Goal: Task Accomplishment & Management: Use online tool/utility

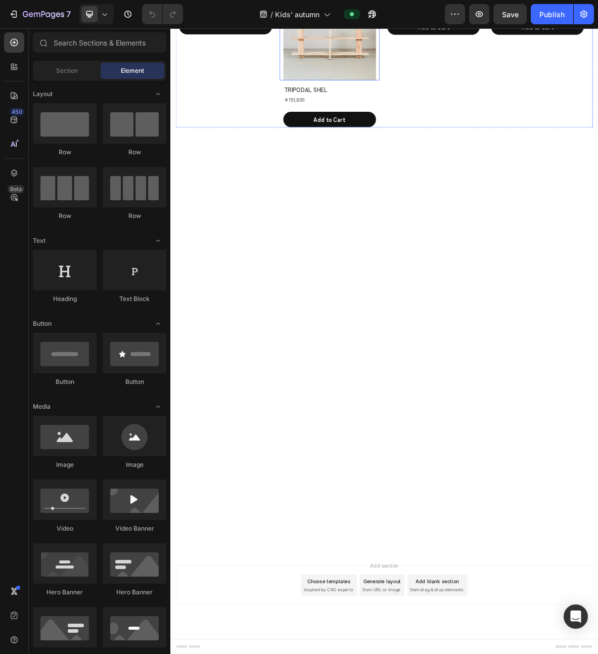
scroll to position [1570, 0]
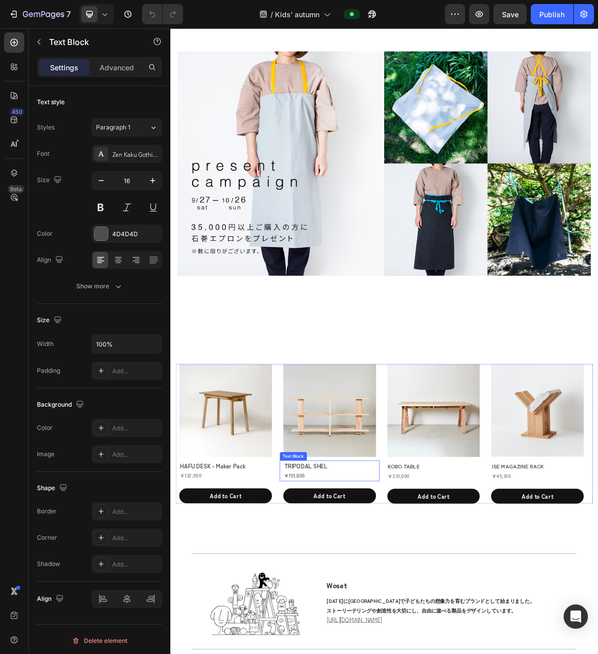
click at [393, 647] on p "TRIPODAL SHEL ¥151,800" at bounding box center [396, 655] width 129 height 27
click at [393, 645] on p "TRIPODAL SHEL ¥151,800" at bounding box center [396, 655] width 129 height 27
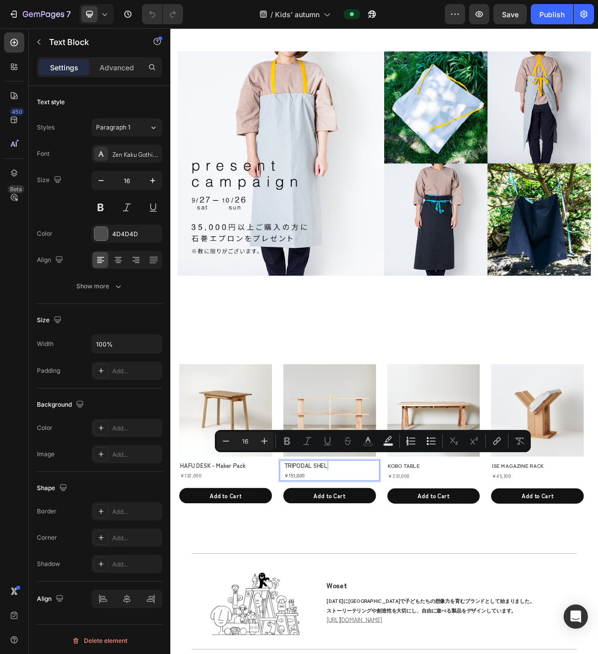
click at [394, 644] on p "TRIPODAL SHEL ¥151,800" at bounding box center [396, 655] width 129 height 27
click at [397, 644] on p "TRIPODAL SHEL ¥151,800" at bounding box center [396, 655] width 129 height 27
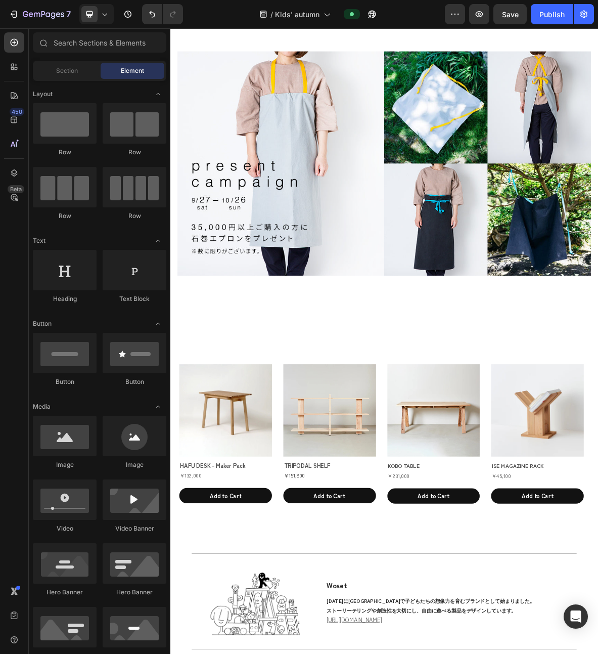
click at [547, 12] on div "Publish" at bounding box center [551, 14] width 25 height 11
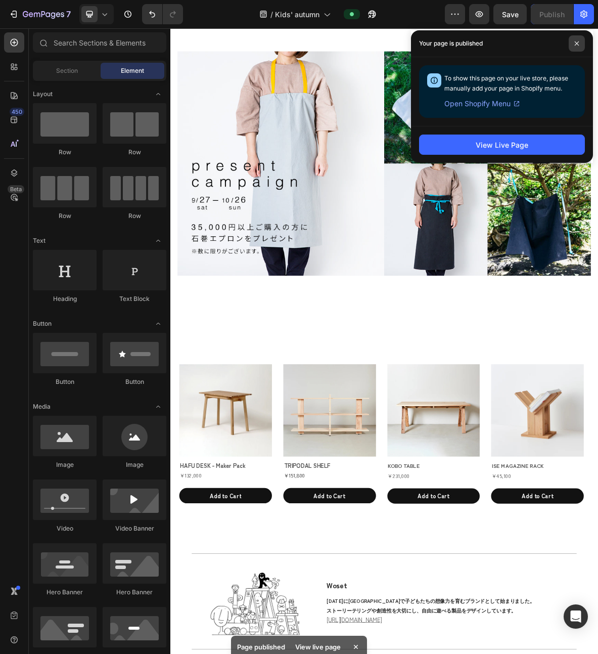
click at [576, 41] on icon at bounding box center [576, 43] width 5 height 5
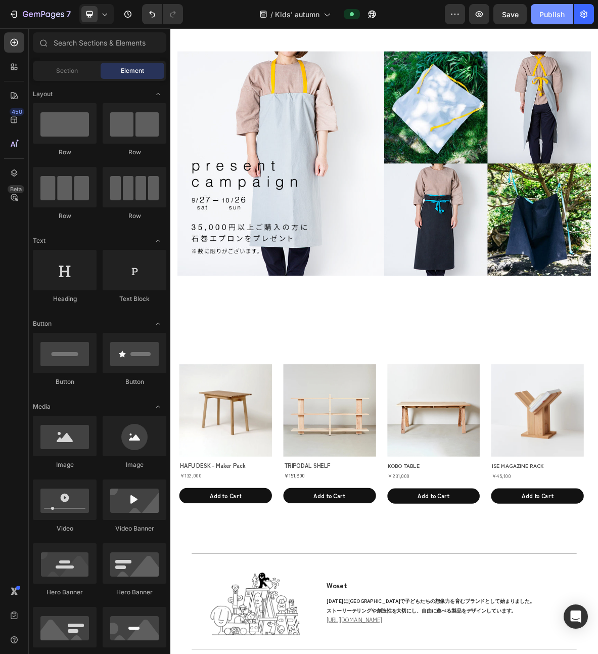
click at [543, 16] on div "Publish" at bounding box center [551, 14] width 25 height 11
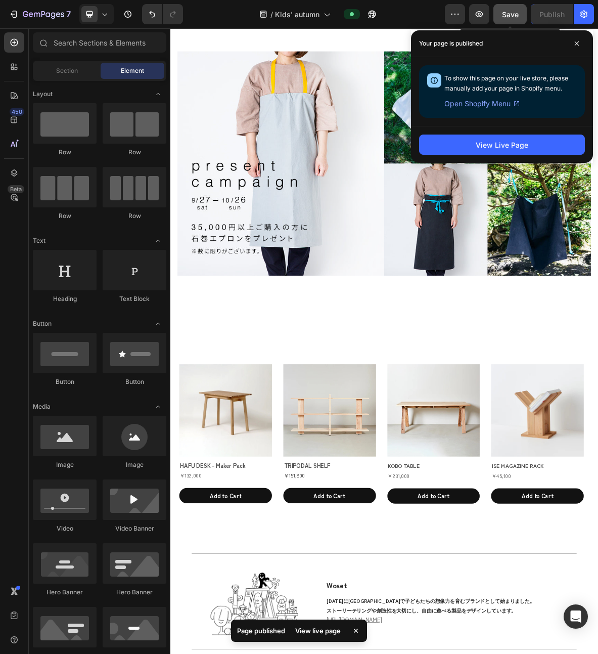
click at [509, 17] on span "Save" at bounding box center [510, 14] width 17 height 9
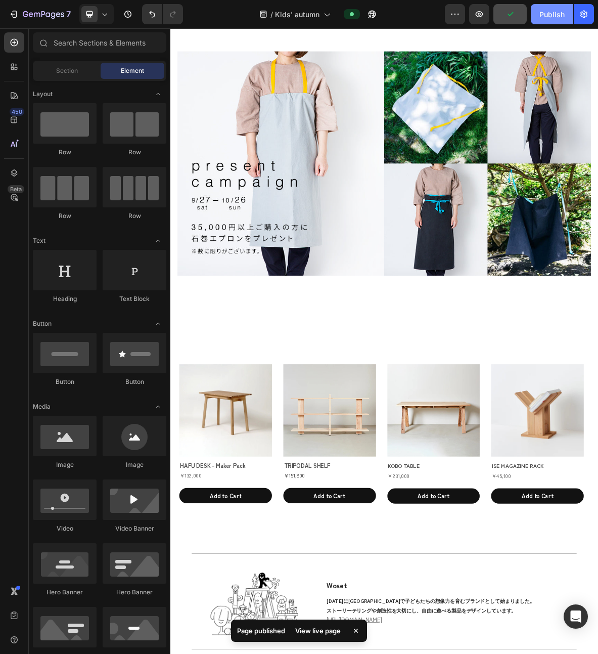
click at [544, 14] on div "Publish" at bounding box center [551, 14] width 25 height 11
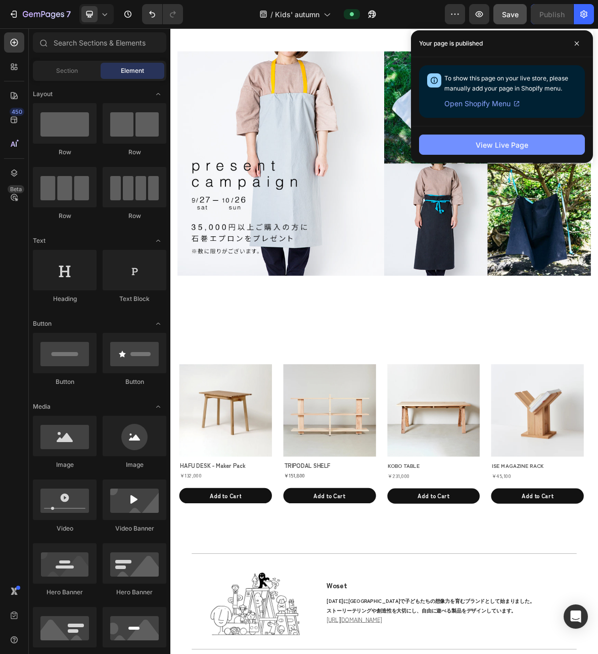
click at [515, 143] on div "View Live Page" at bounding box center [502, 145] width 53 height 11
